Goal: Task Accomplishment & Management: Complete application form

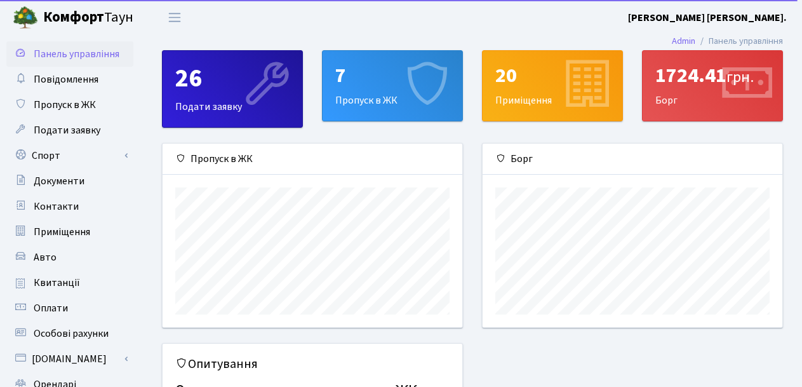
scroll to position [184, 300]
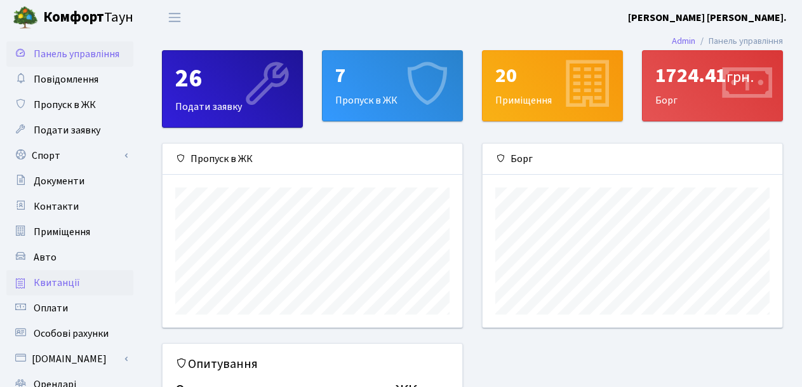
click at [68, 283] on span "Квитанції" at bounding box center [57, 283] width 46 height 14
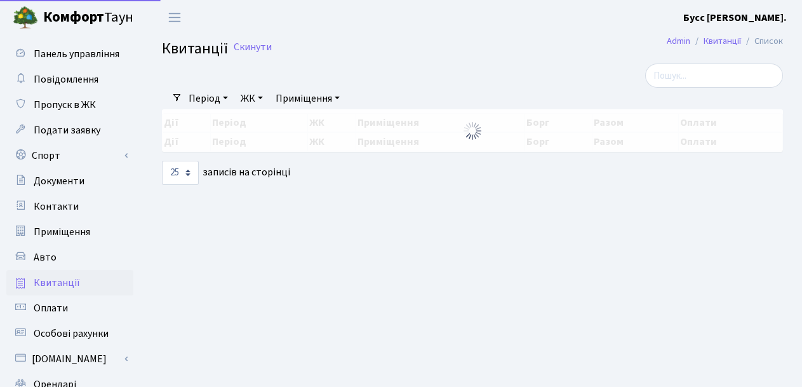
select select "25"
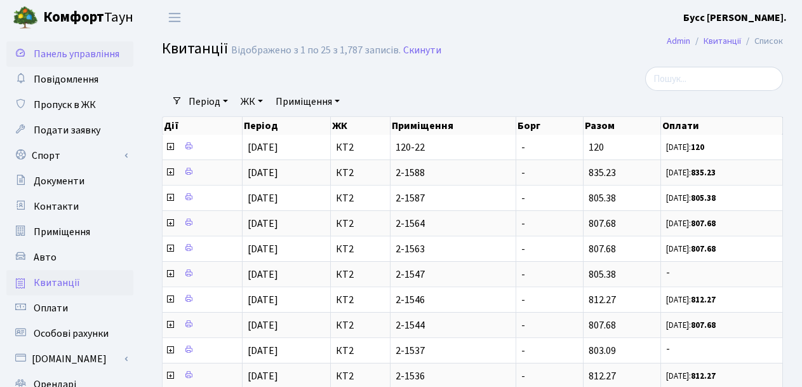
click at [60, 51] on span "Панель управління" at bounding box center [77, 54] width 86 height 14
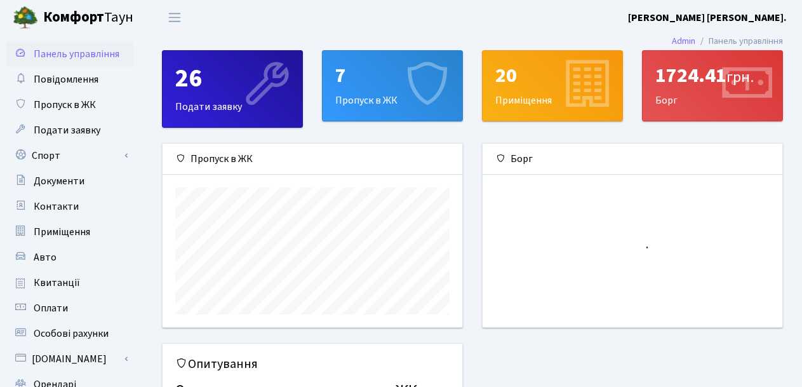
scroll to position [184, 300]
click at [700, 81] on div "1724.41 грн." at bounding box center [713, 76] width 114 height 24
click at [715, 95] on div "1724.41 грн. Борг" at bounding box center [713, 86] width 140 height 70
click at [522, 159] on div "Борг" at bounding box center [633, 159] width 300 height 31
click at [694, 97] on div "1724.41 грн. Борг" at bounding box center [713, 86] width 140 height 70
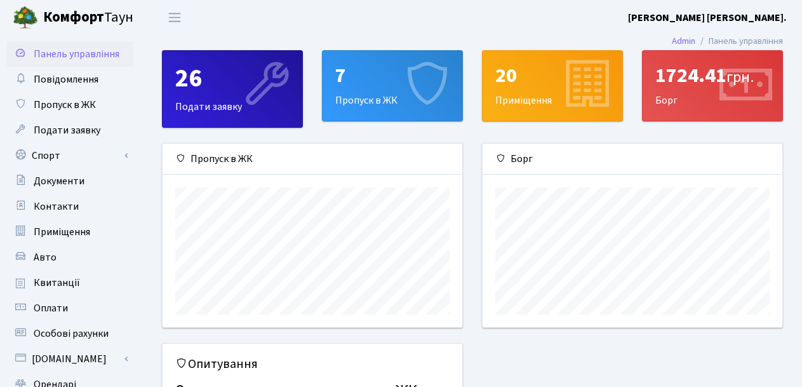
click at [694, 97] on div "1724.41 грн. Борг" at bounding box center [713, 86] width 140 height 70
click at [702, 105] on div "1724.41 грн. Борг" at bounding box center [713, 86] width 140 height 70
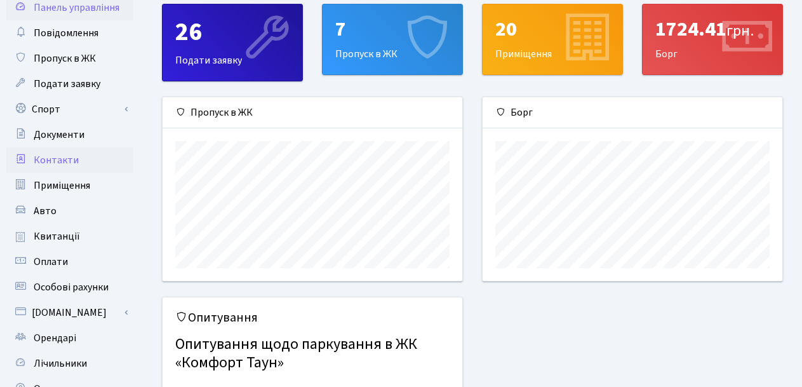
scroll to position [127, 0]
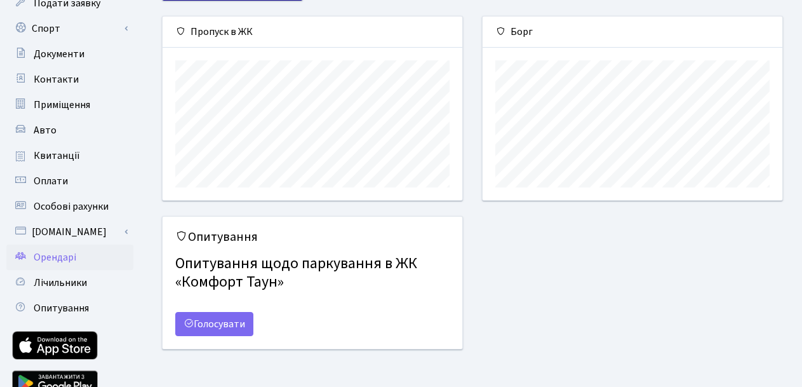
click at [65, 257] on span "Орендарі" at bounding box center [55, 257] width 43 height 14
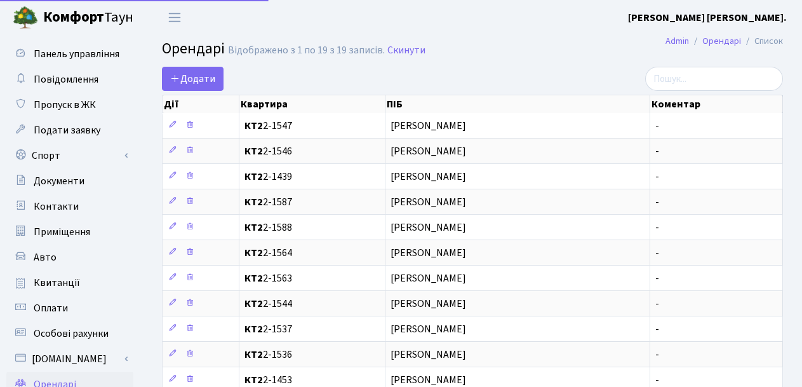
select select "25"
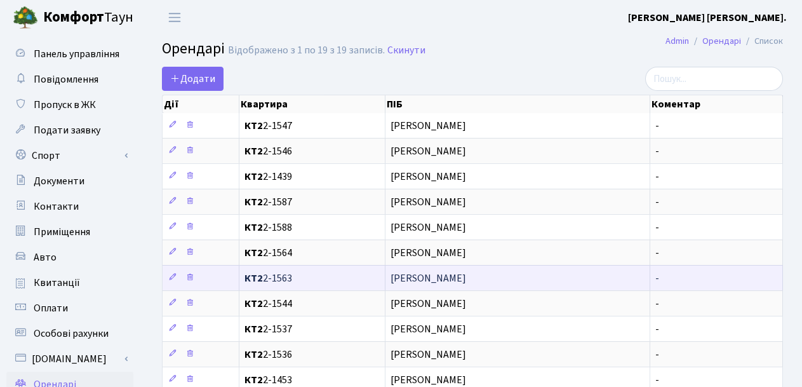
scroll to position [64, 0]
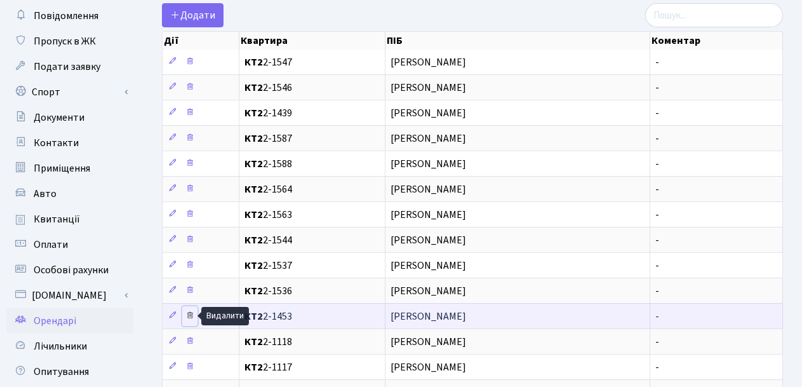
click at [189, 314] on icon at bounding box center [190, 315] width 9 height 9
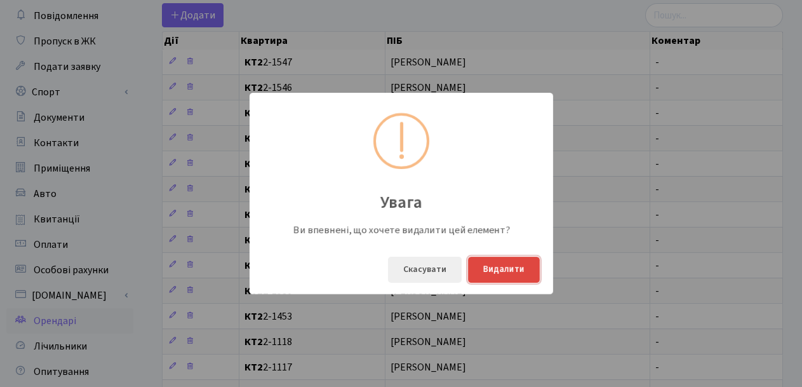
click at [490, 270] on button "Видалити" at bounding box center [504, 270] width 72 height 26
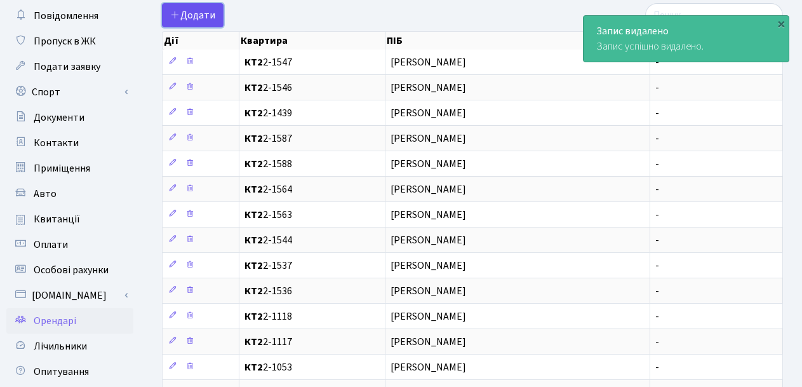
click at [194, 16] on span "Додати" at bounding box center [192, 15] width 45 height 14
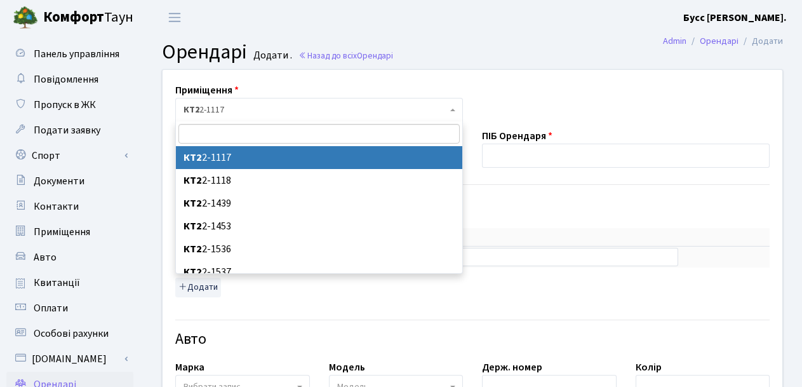
click at [231, 105] on span "КТ2 2-1117" at bounding box center [316, 110] width 264 height 13
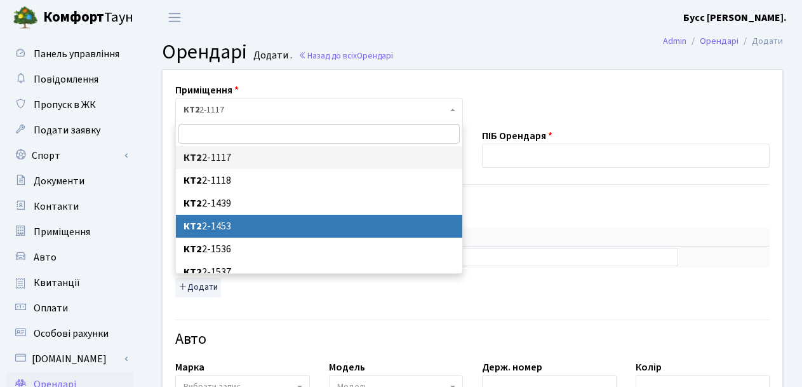
select select "13068"
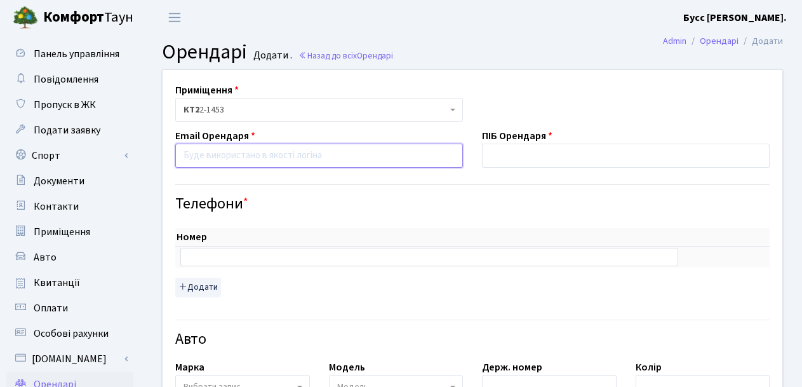
click at [214, 158] on input "email" at bounding box center [319, 156] width 288 height 24
click at [198, 156] on input "email" at bounding box center [319, 156] width 288 height 24
type input "[DOMAIN_NAME][EMAIL_ADDRESS][DOMAIN_NAME]"
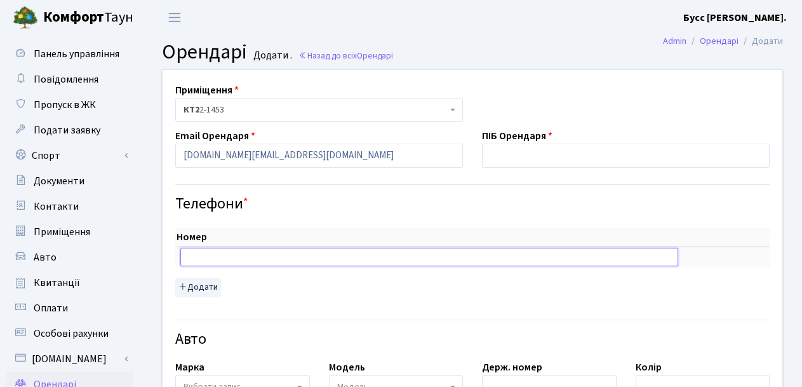
click at [209, 250] on input "text" at bounding box center [429, 257] width 498 height 18
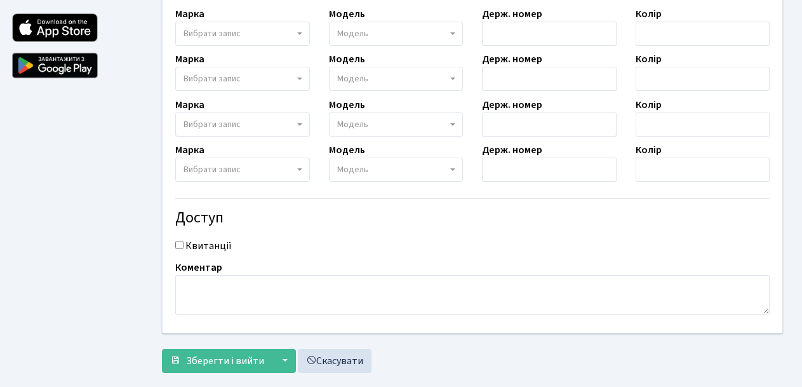
scroll to position [469, 0]
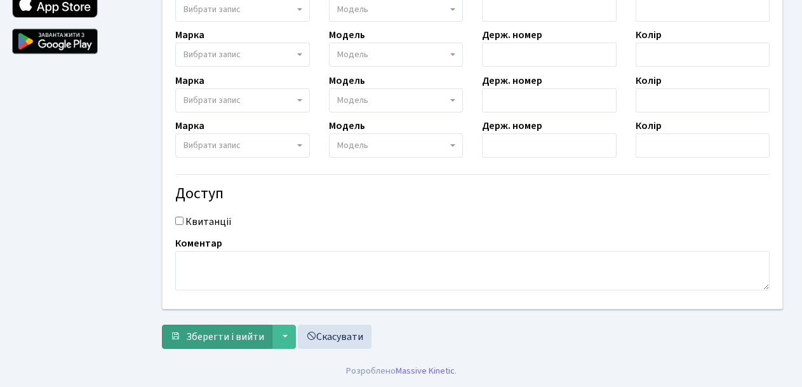
type input "0950265514"
click at [211, 341] on span "Зберегти і вийти" at bounding box center [225, 337] width 78 height 14
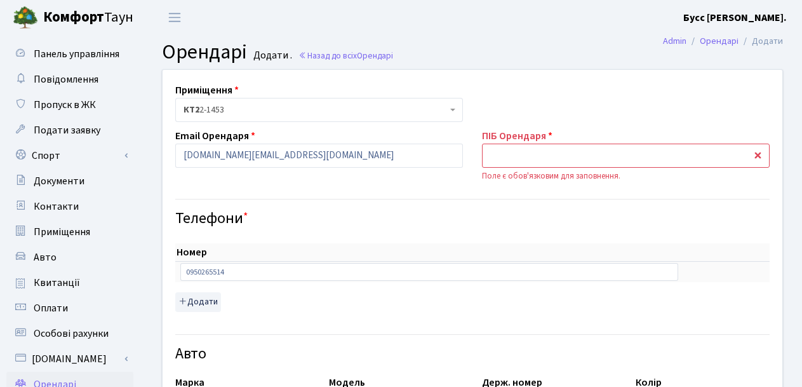
click at [502, 154] on input "text" at bounding box center [626, 156] width 288 height 24
click at [494, 154] on input "text" at bounding box center [626, 156] width 288 height 24
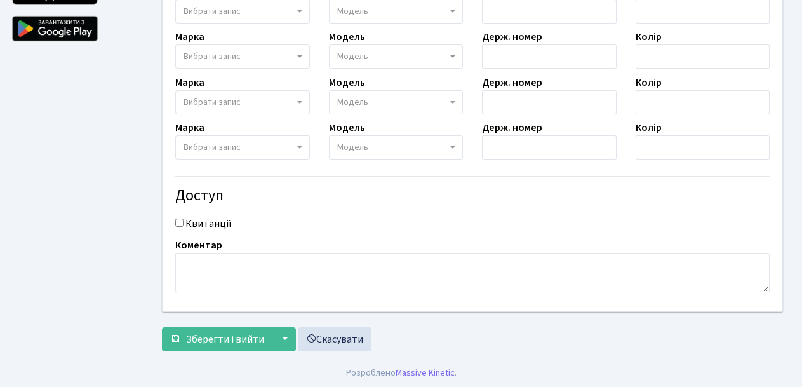
scroll to position [483, 0]
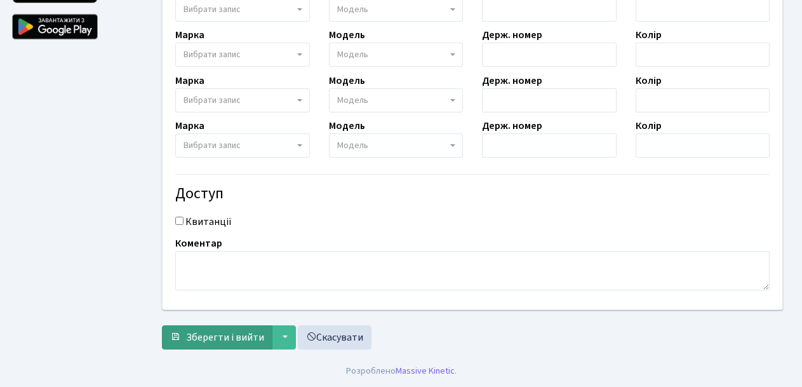
type input "Данил"
click at [229, 334] on span "Зберегти і вийти" at bounding box center [225, 337] width 78 height 14
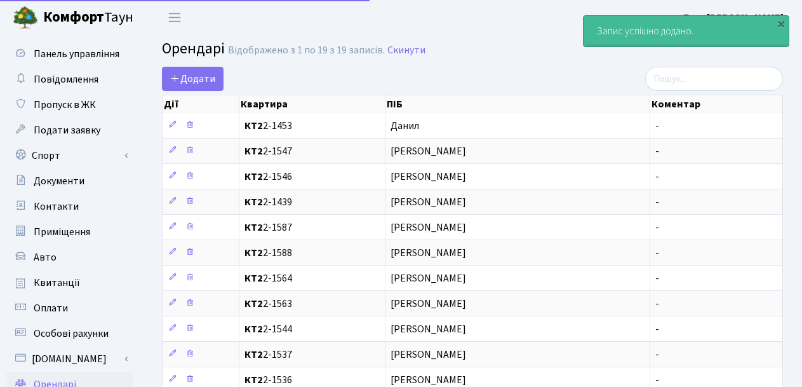
select select "25"
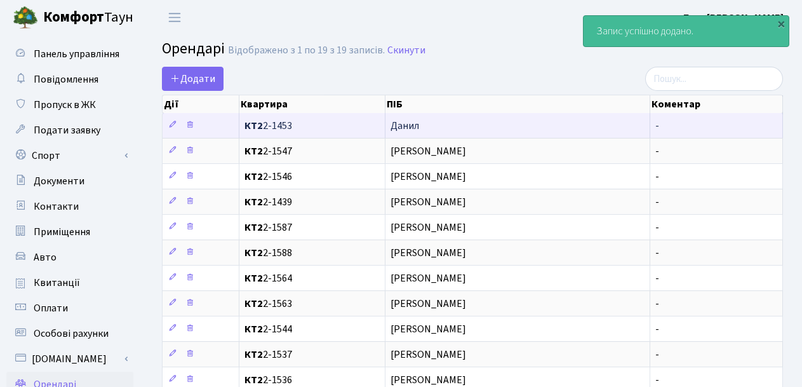
click at [429, 125] on span "Данил" at bounding box center [518, 126] width 254 height 10
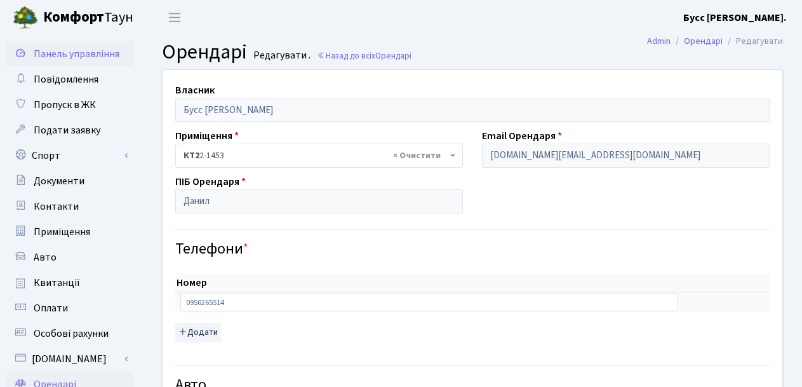
click at [86, 59] on span "Панель управління" at bounding box center [77, 54] width 86 height 14
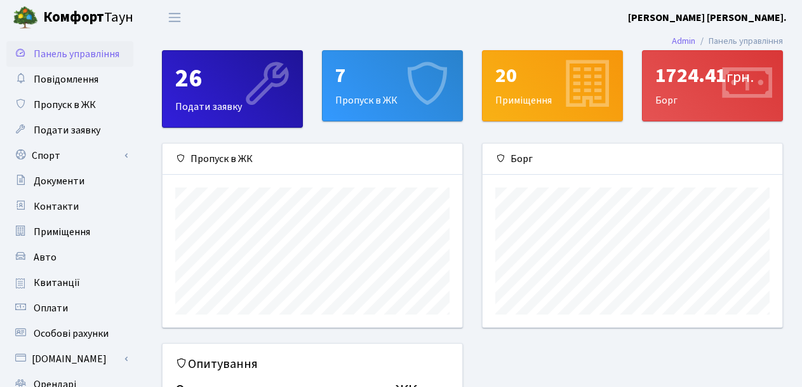
scroll to position [184, 300]
click at [58, 284] on span "Квитанції" at bounding box center [57, 283] width 46 height 14
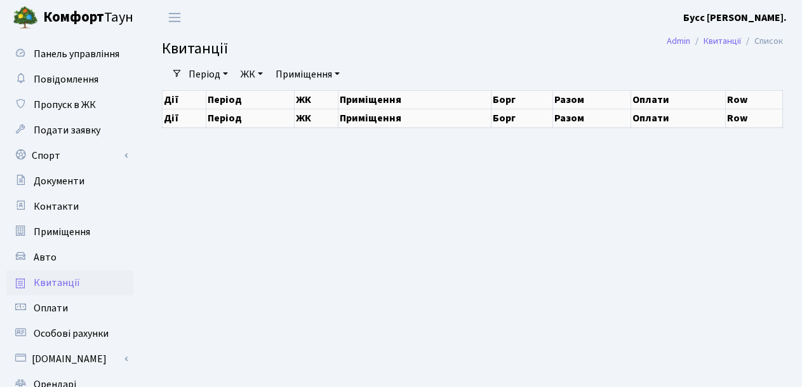
select select "25"
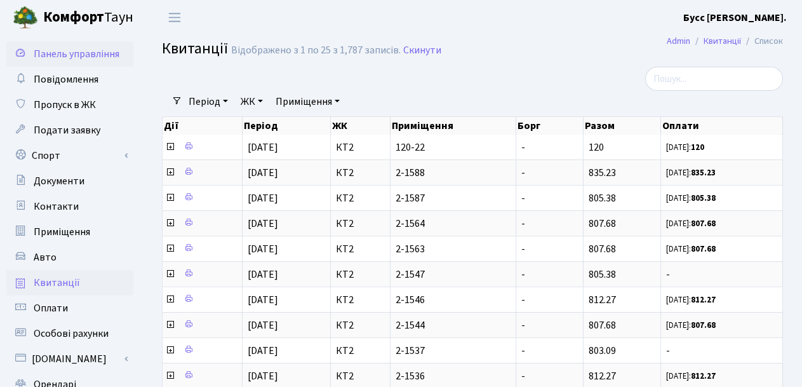
click at [66, 52] on span "Панель управління" at bounding box center [77, 54] width 86 height 14
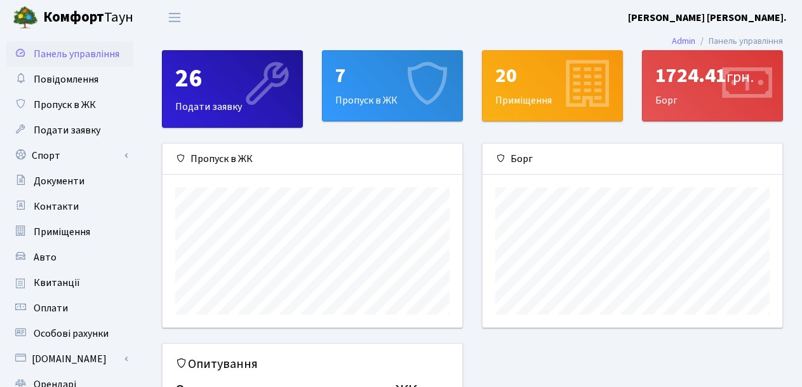
scroll to position [184, 300]
click at [46, 280] on span "Квитанції" at bounding box center [57, 283] width 46 height 14
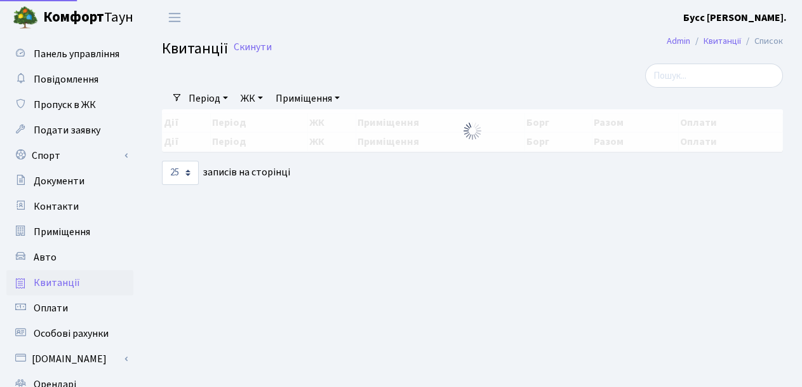
select select "25"
